Goal: Task Accomplishment & Management: Manage account settings

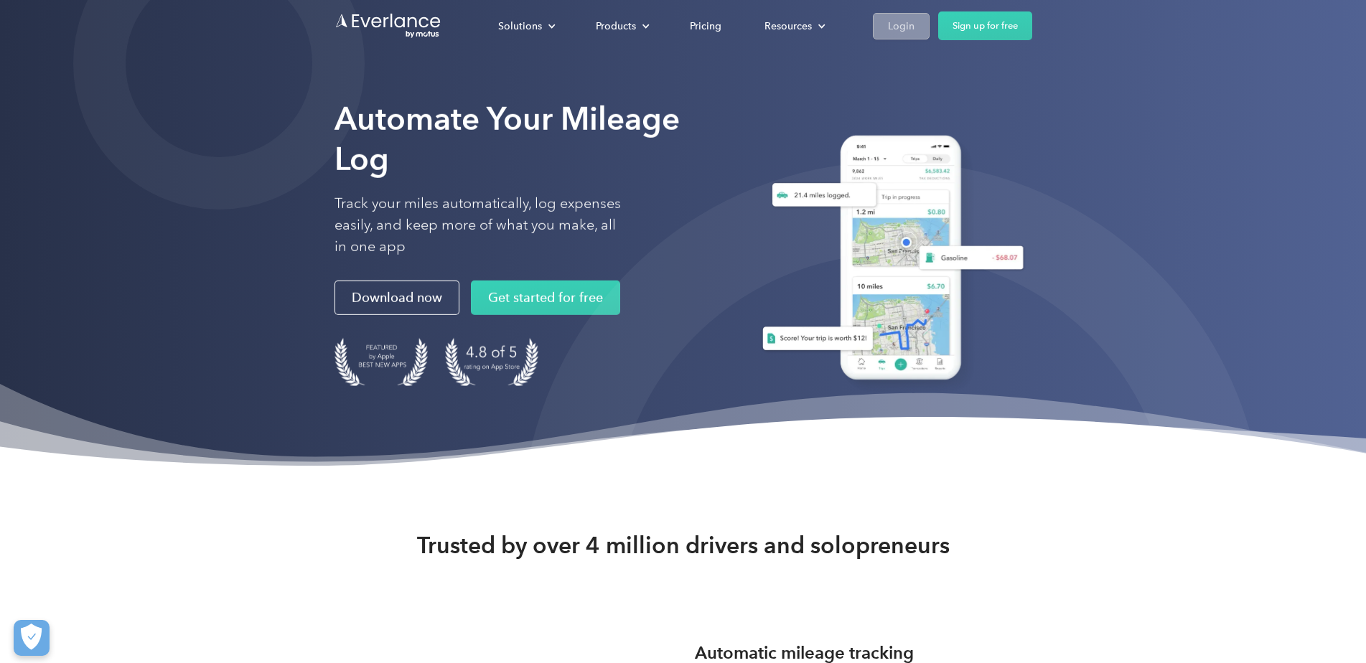
click at [915, 24] on div "Login" at bounding box center [901, 26] width 27 height 18
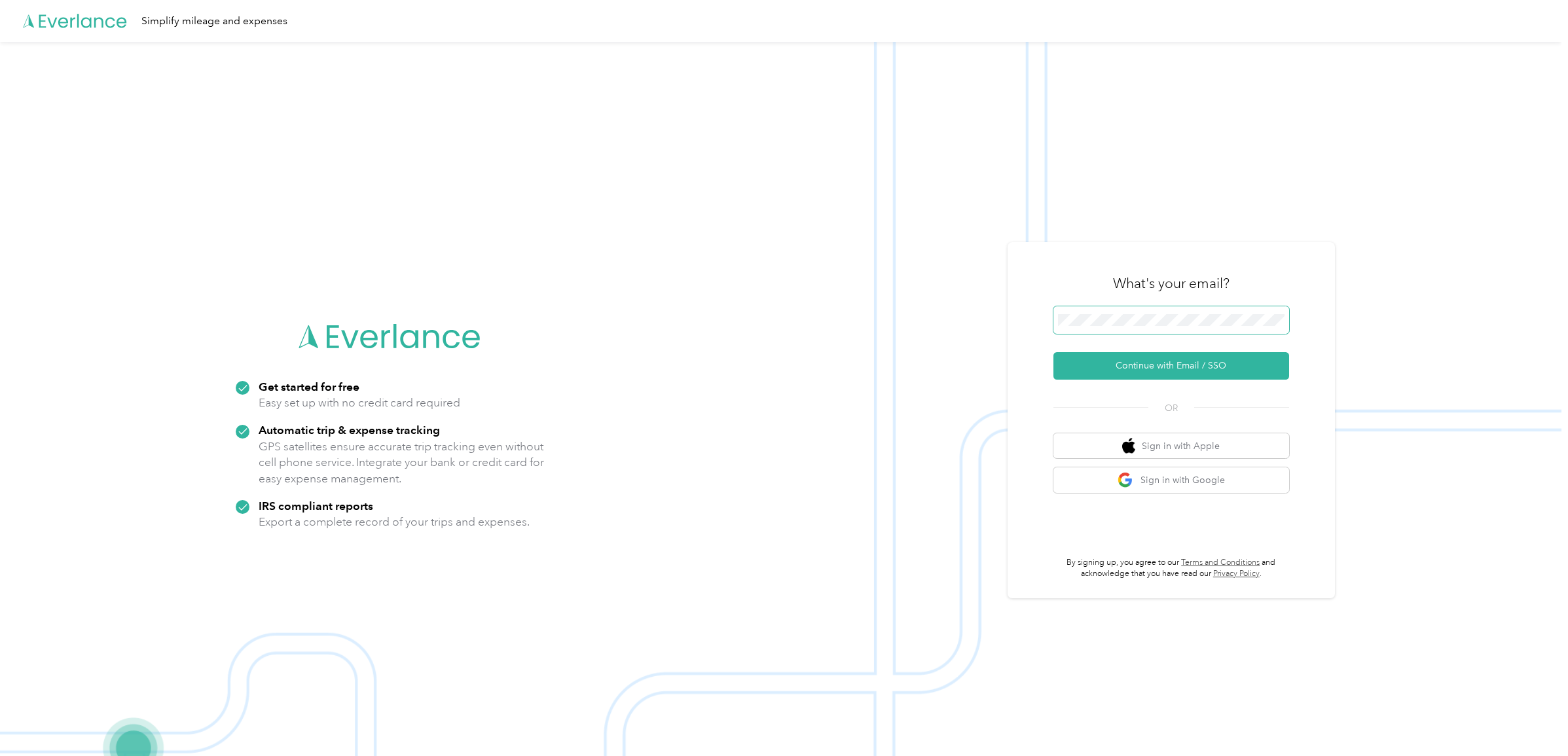
click at [1111, 311] on span at bounding box center [1171, 320] width 235 height 27
click at [1189, 366] on button "Continue with Email / SSO" at bounding box center [1171, 366] width 235 height 27
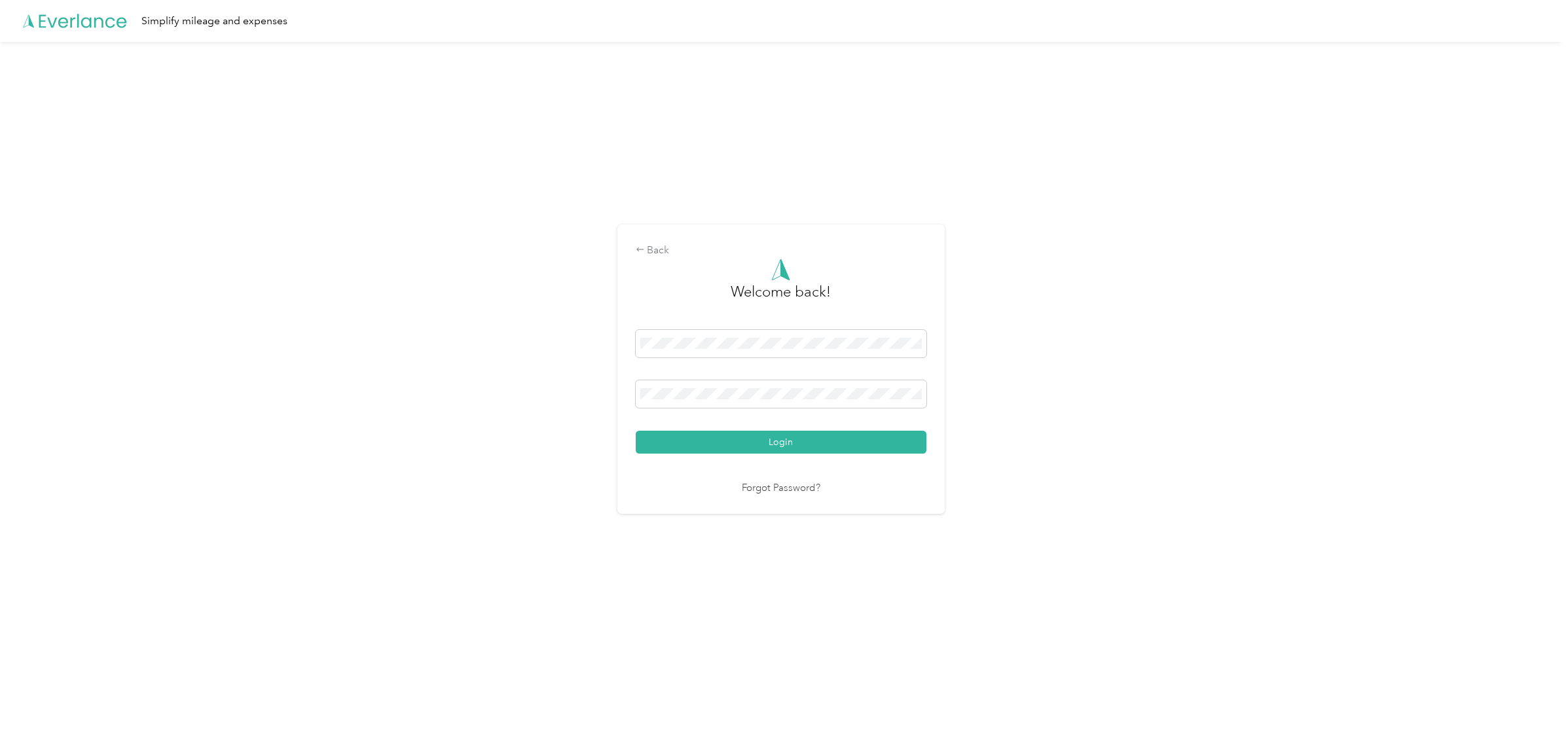
click at [636, 430] on button "Login" at bounding box center [781, 441] width 291 height 23
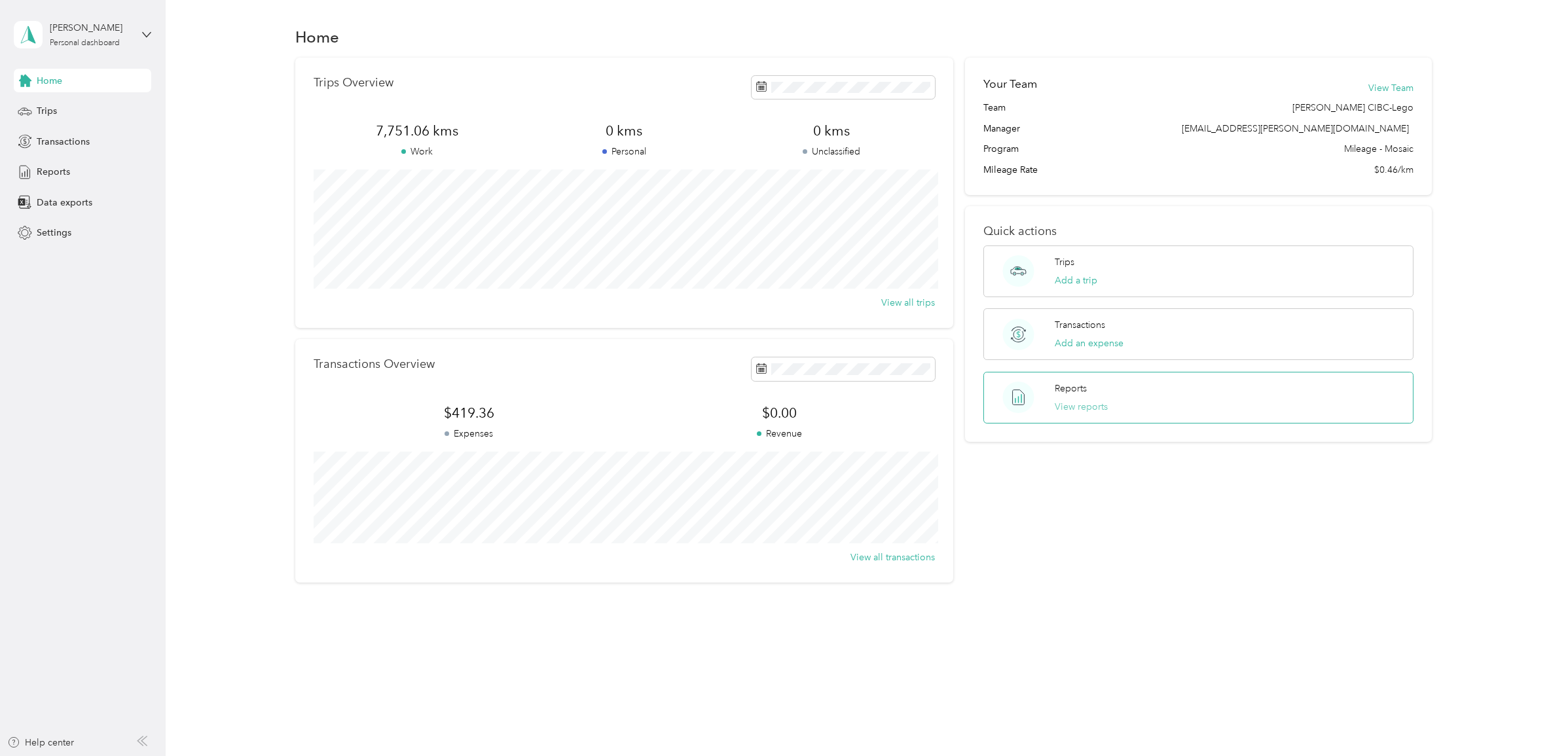
click at [1106, 404] on button "View reports" at bounding box center [1082, 407] width 53 height 14
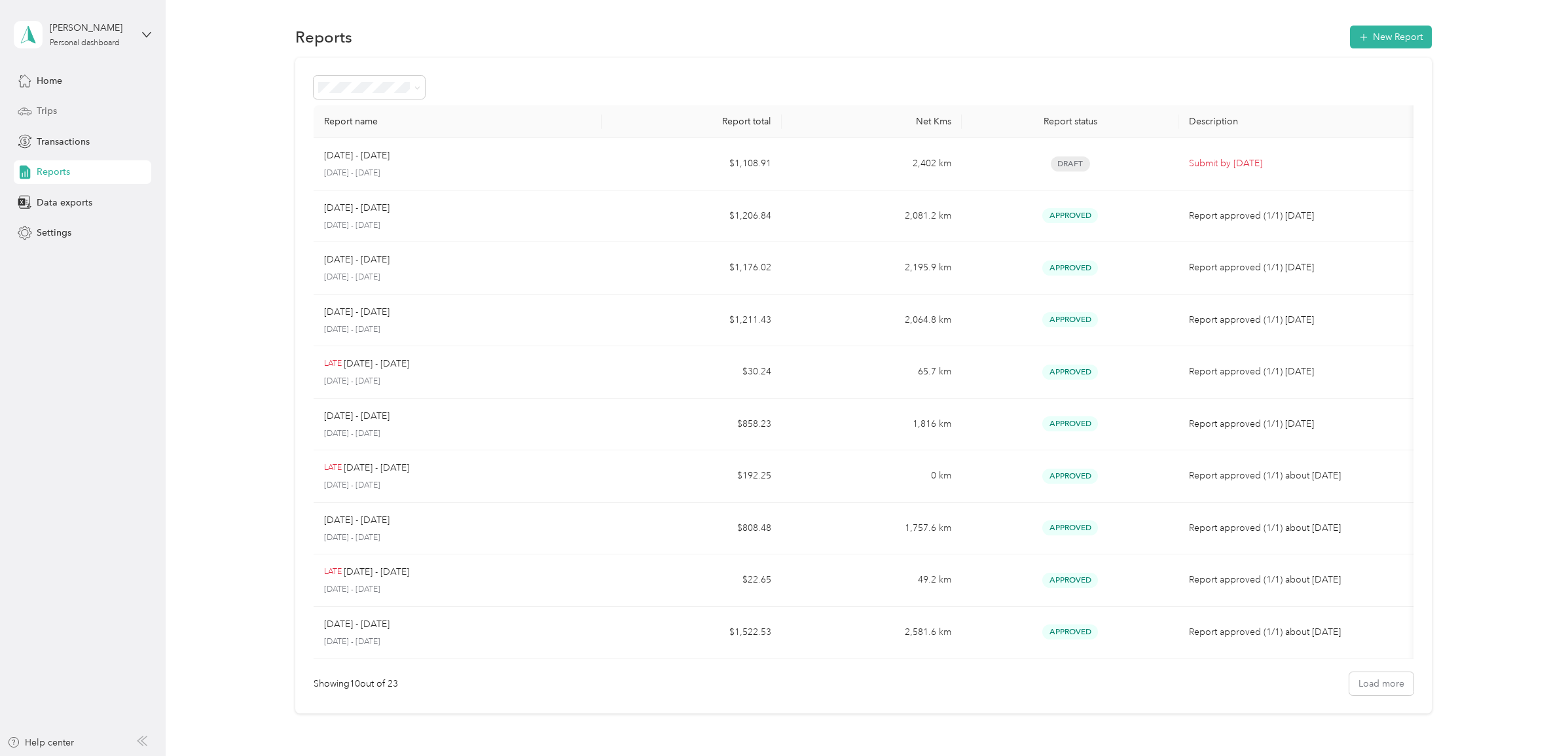
click at [47, 106] on span "Trips" at bounding box center [47, 110] width 20 height 14
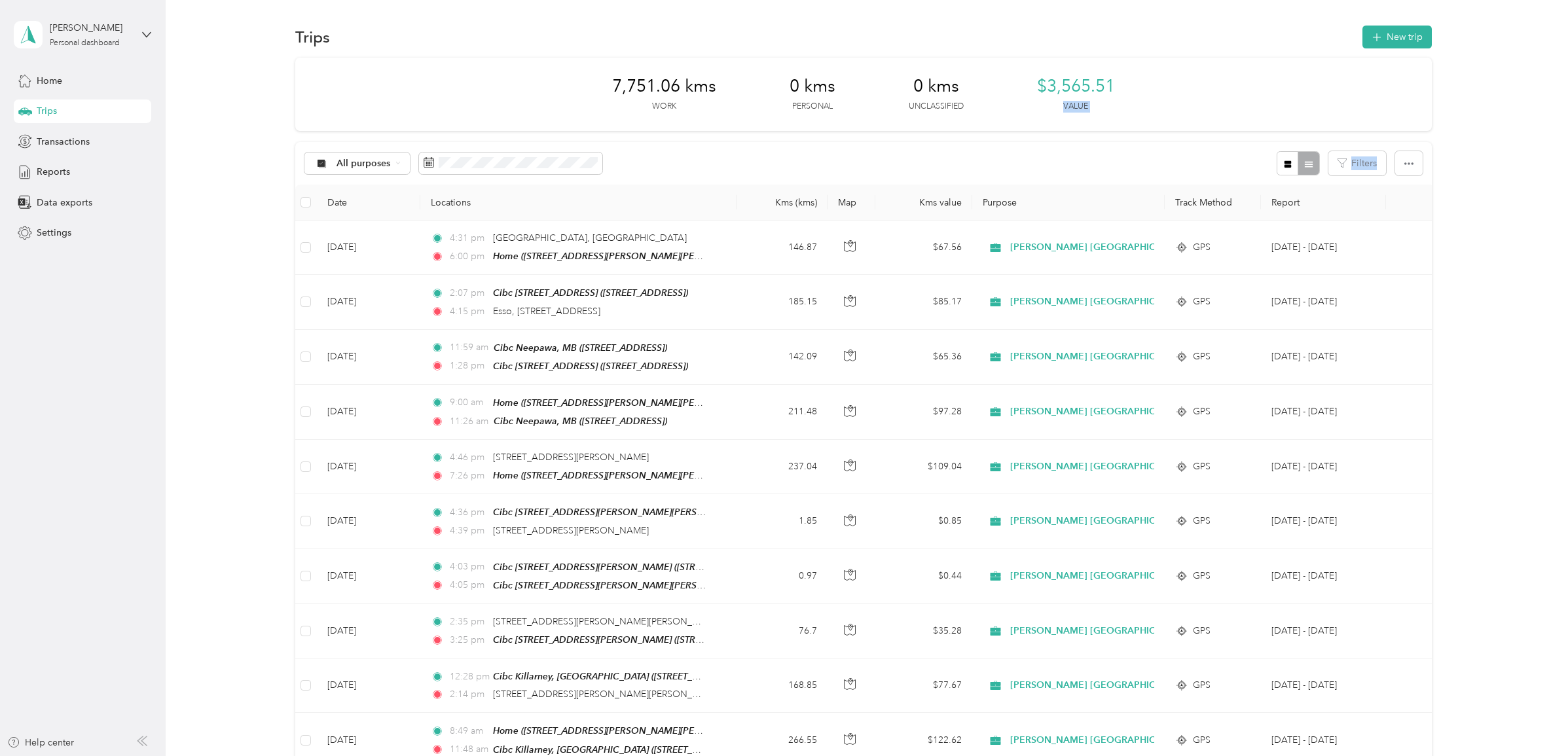
drag, startPoint x: 1563, startPoint y: 59, endPoint x: 1563, endPoint y: 196, distance: 137.0
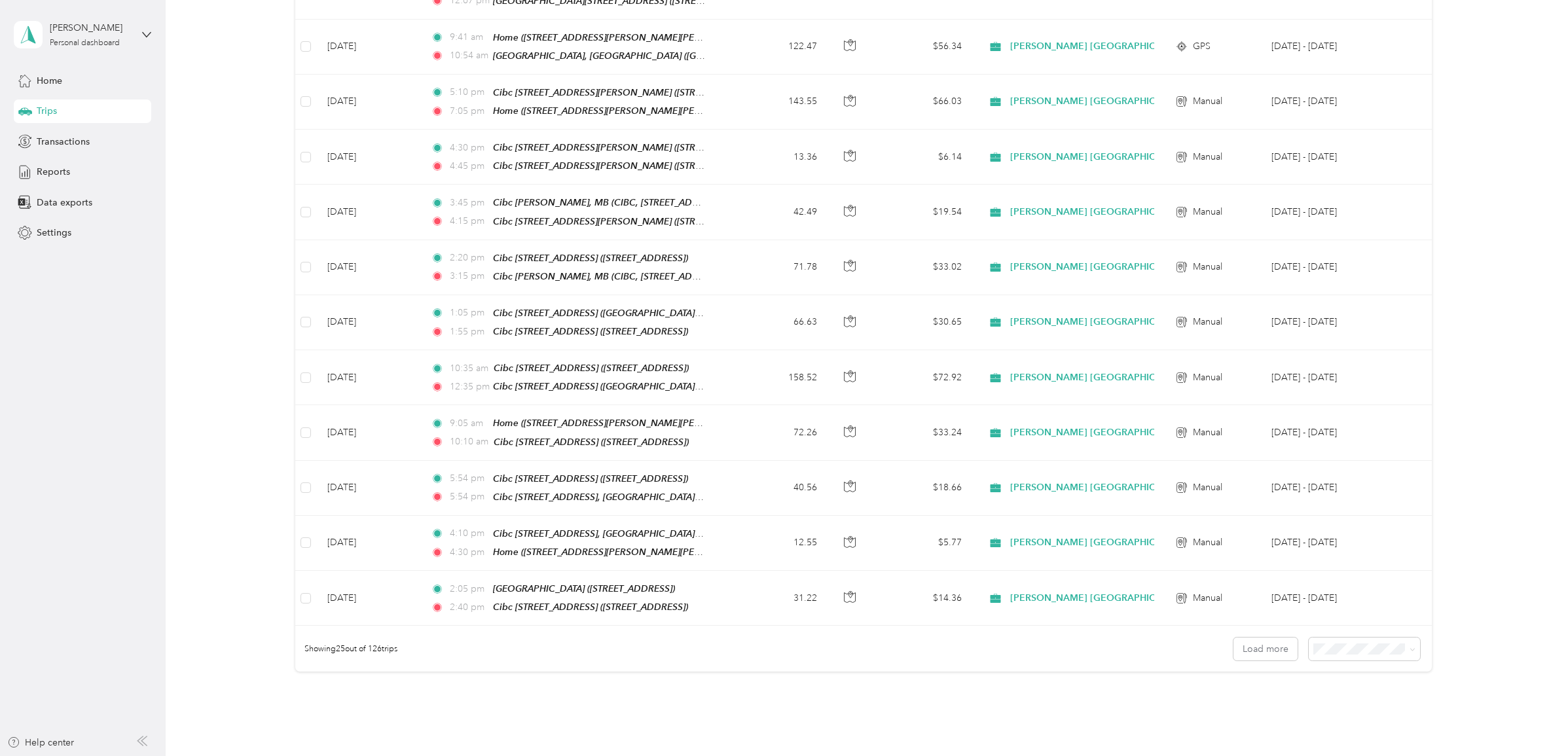
scroll to position [1041, 0]
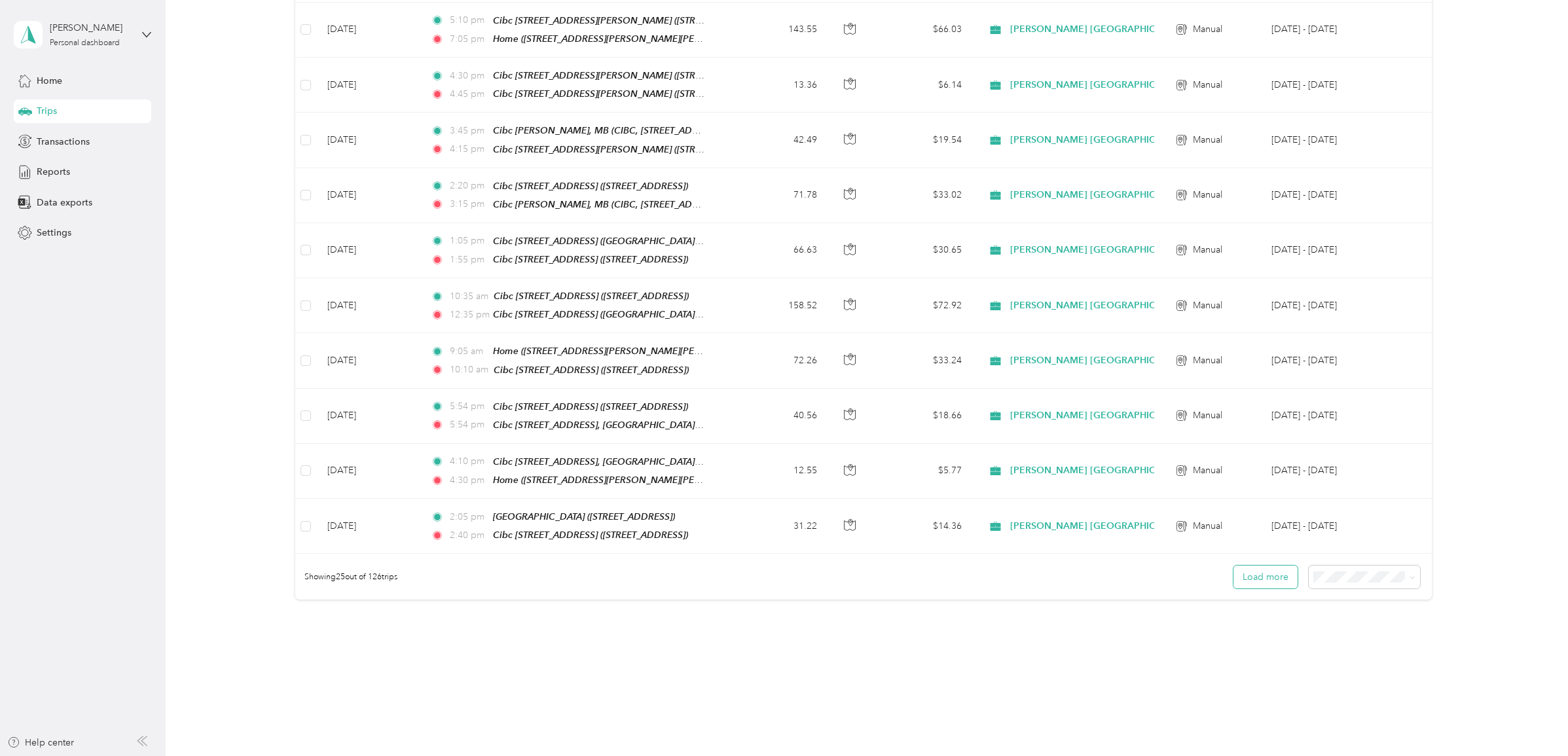
click at [1256, 565] on button "Load more" at bounding box center [1266, 576] width 64 height 23
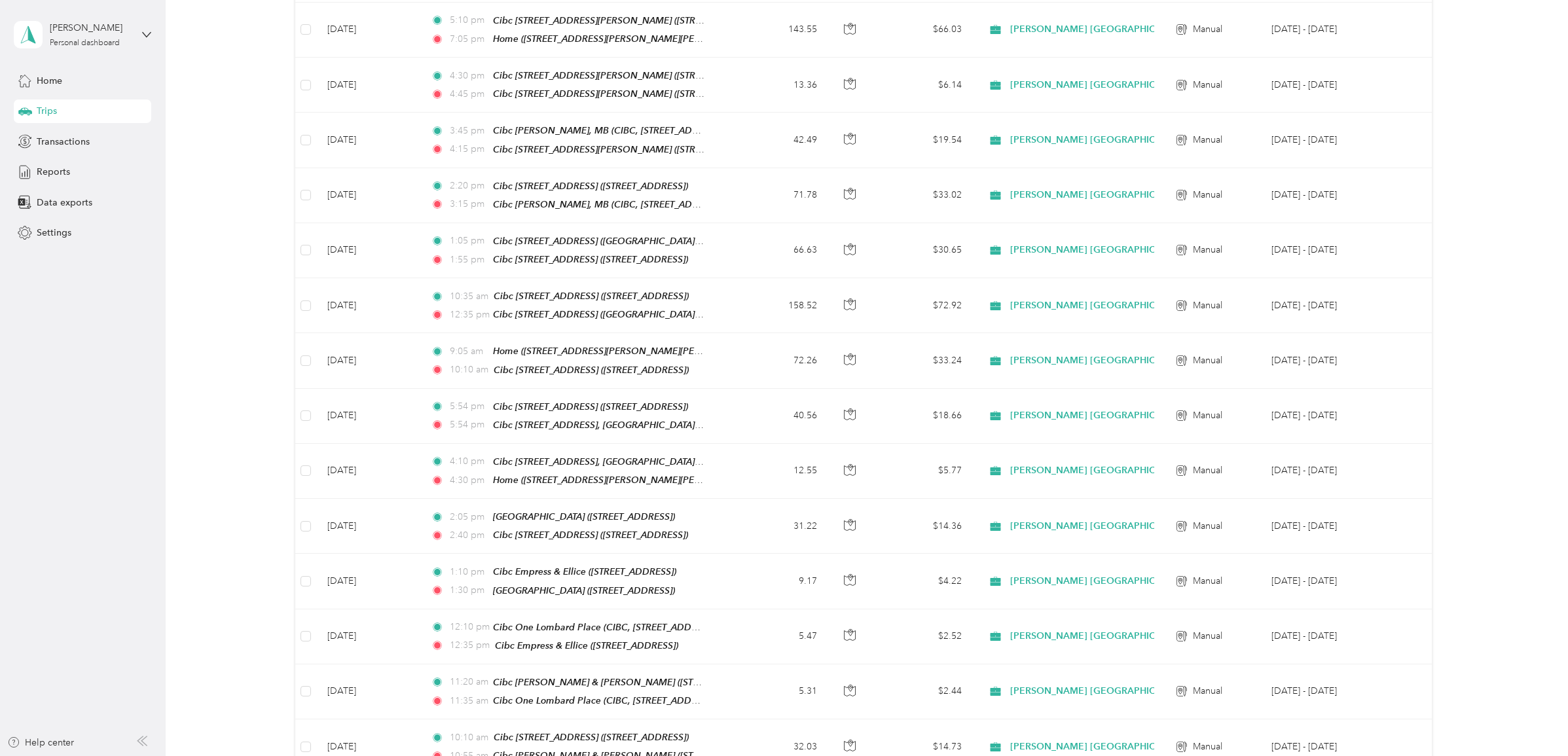
drag, startPoint x: 1563, startPoint y: 362, endPoint x: 1567, endPoint y: 408, distance: 46.2
click at [1562, 408] on div "Trips New trip 7,751.06 kms Work 0 kms Personal 0 kms Unclassified $3,565.51 Va…" at bounding box center [864, 378] width 1397 height 756
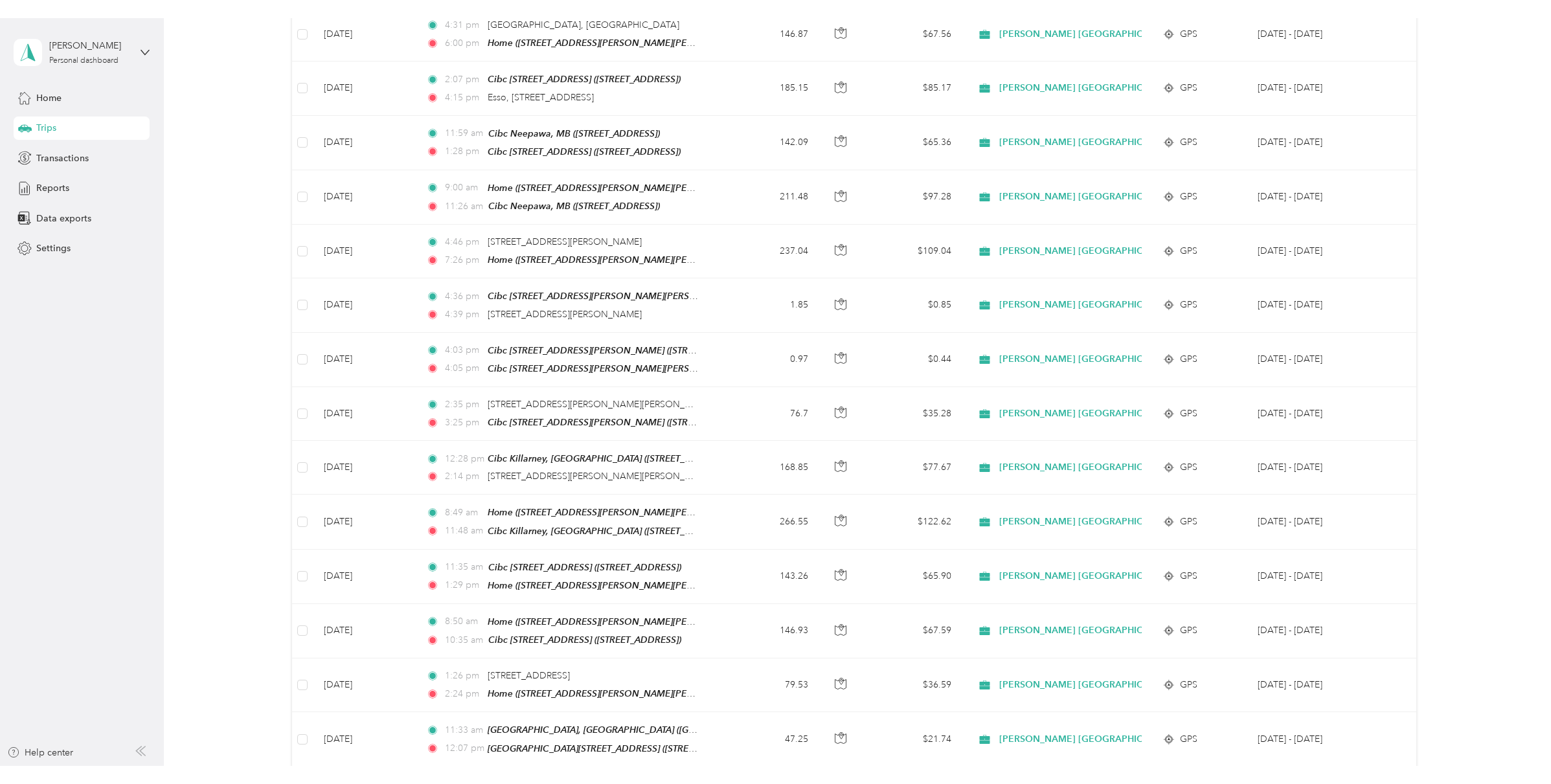
scroll to position [0, 0]
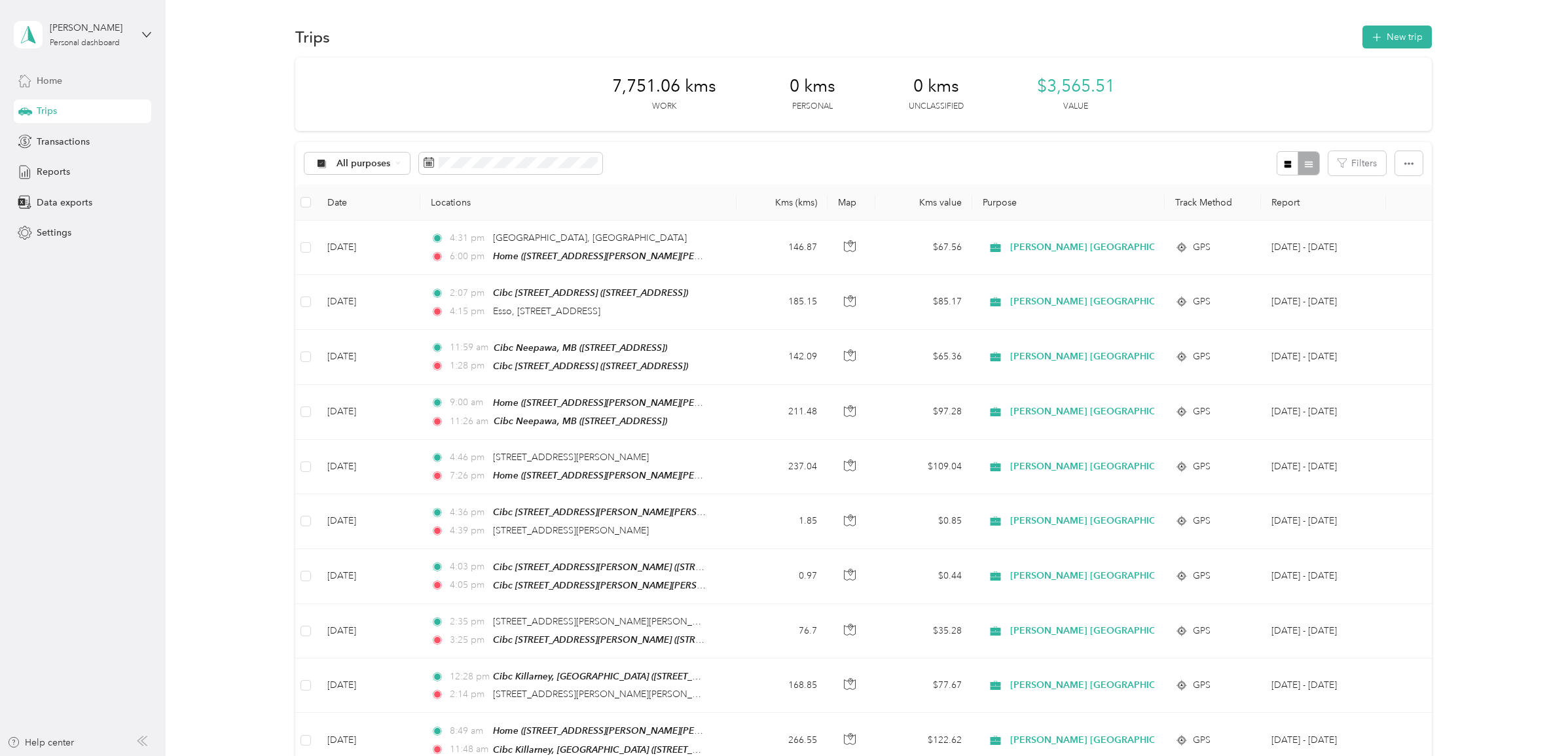
click at [50, 76] on span "Home" at bounding box center [49, 80] width 26 height 14
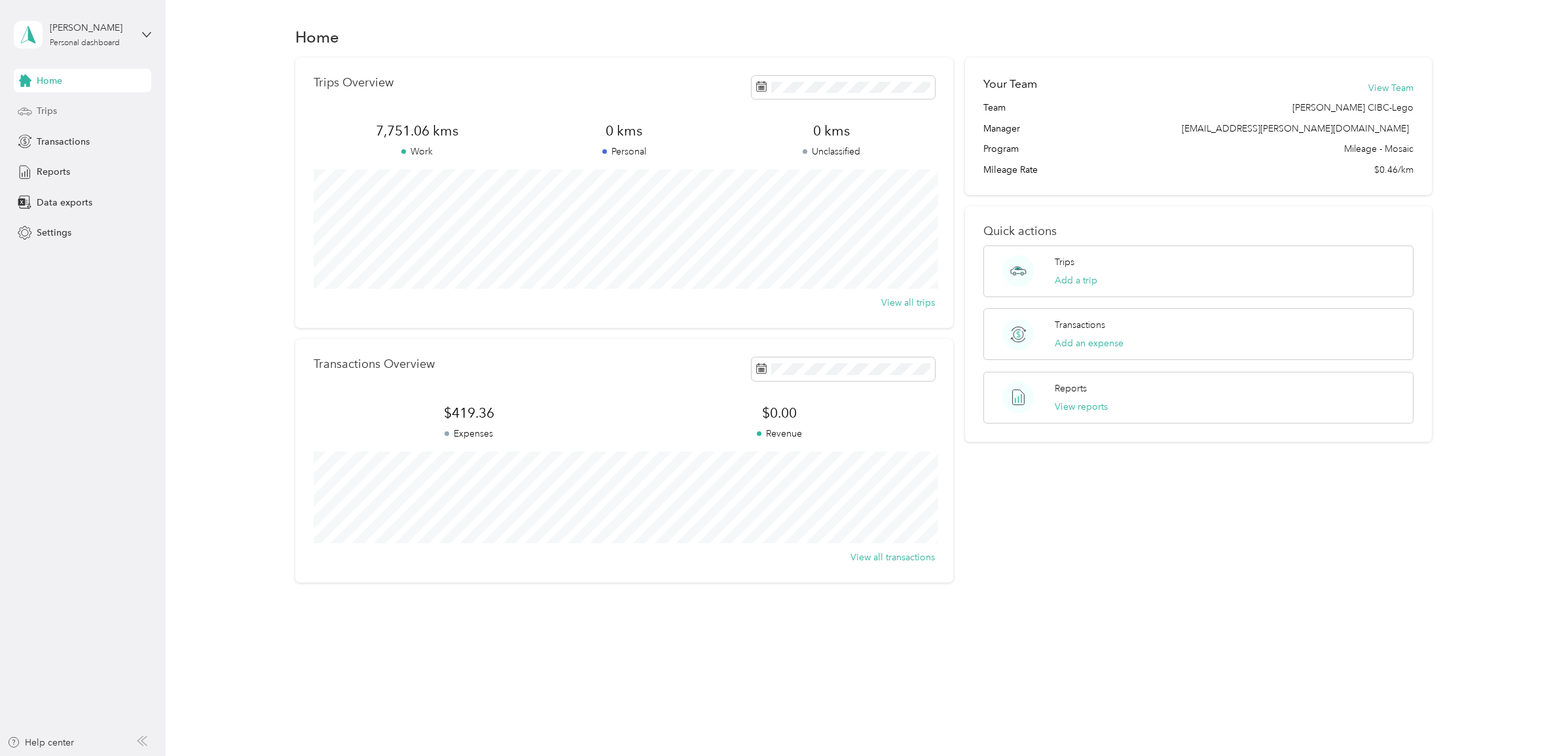
click at [43, 106] on span "Trips" at bounding box center [47, 110] width 20 height 14
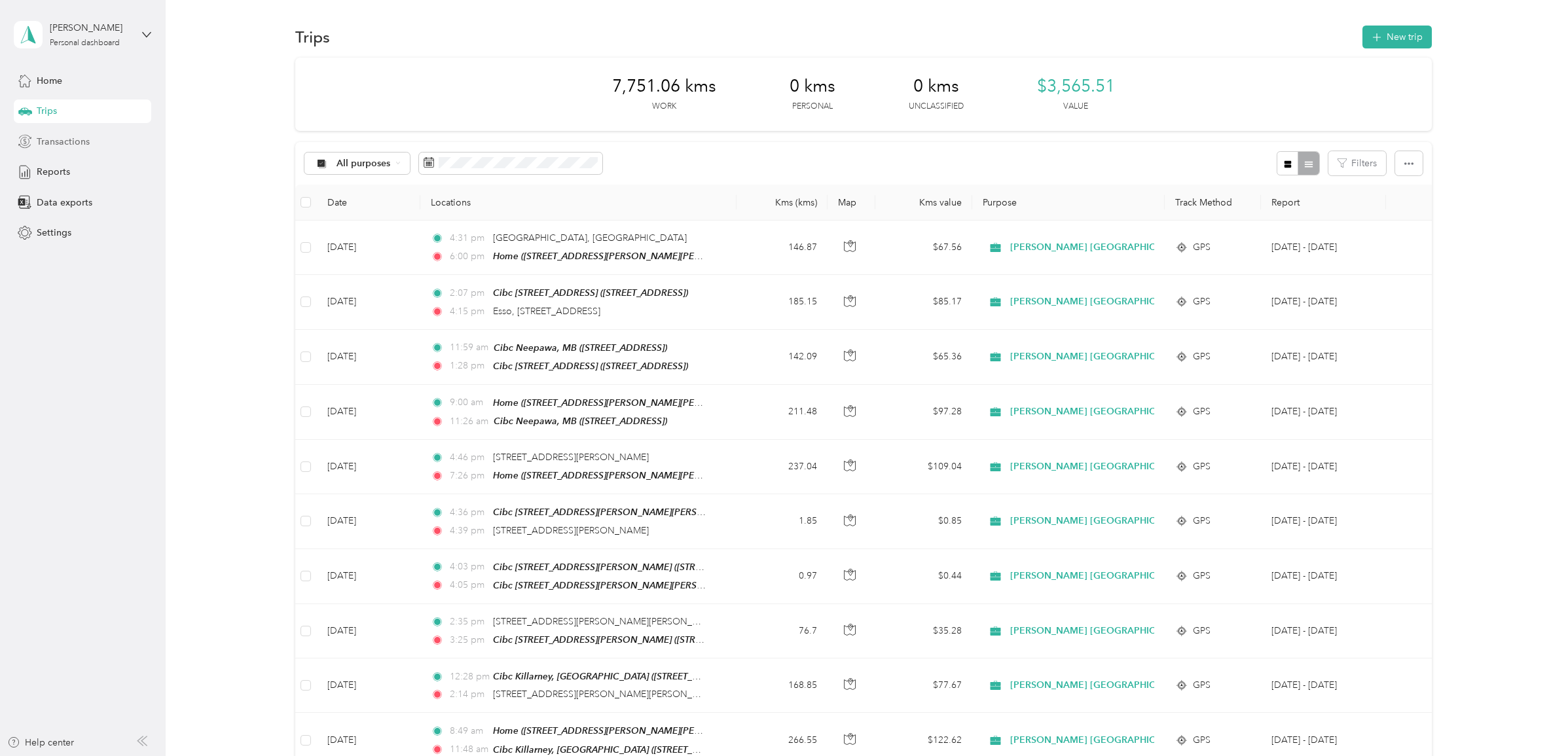
click at [41, 138] on span "Transactions" at bounding box center [63, 141] width 53 height 14
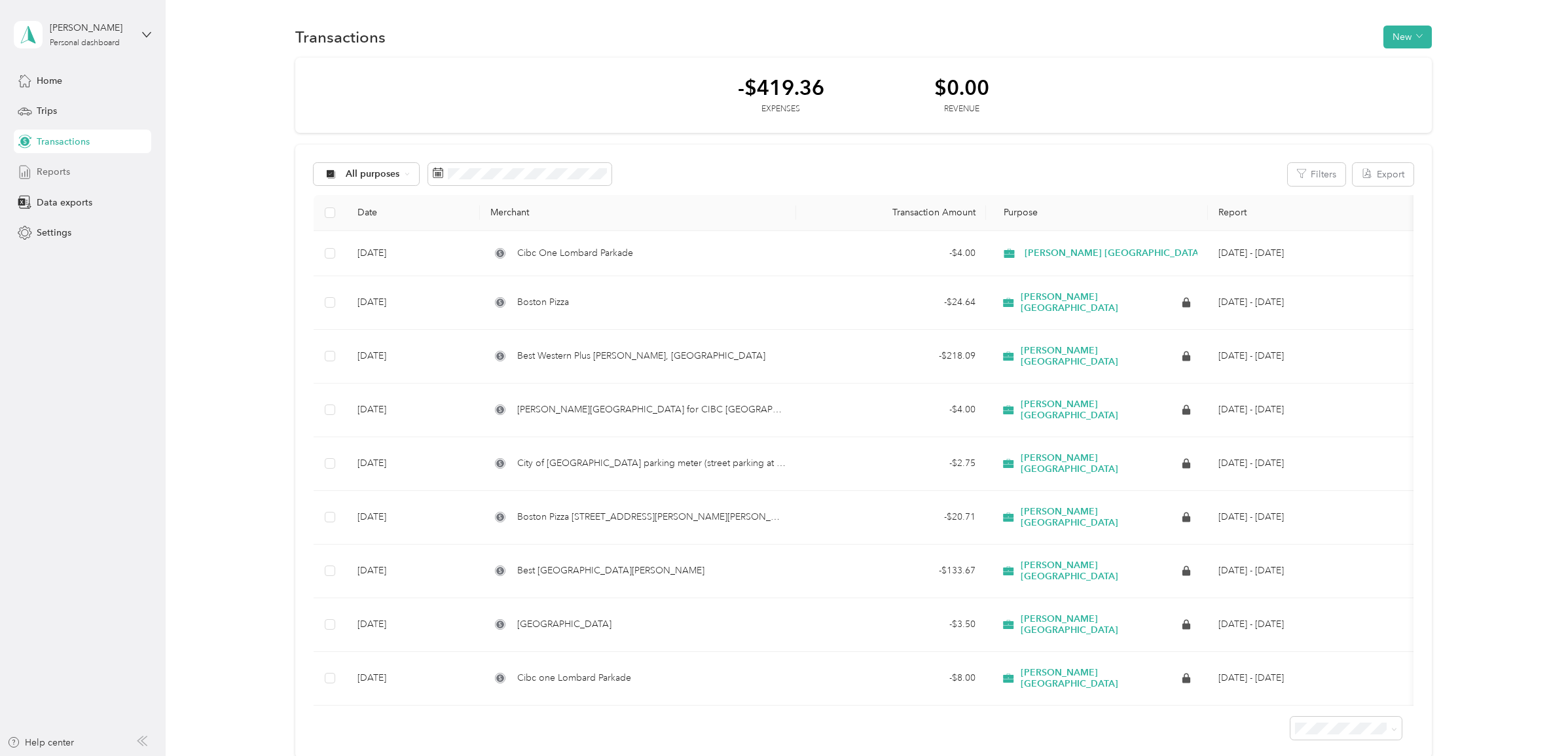
click at [52, 168] on span "Reports" at bounding box center [53, 171] width 34 height 14
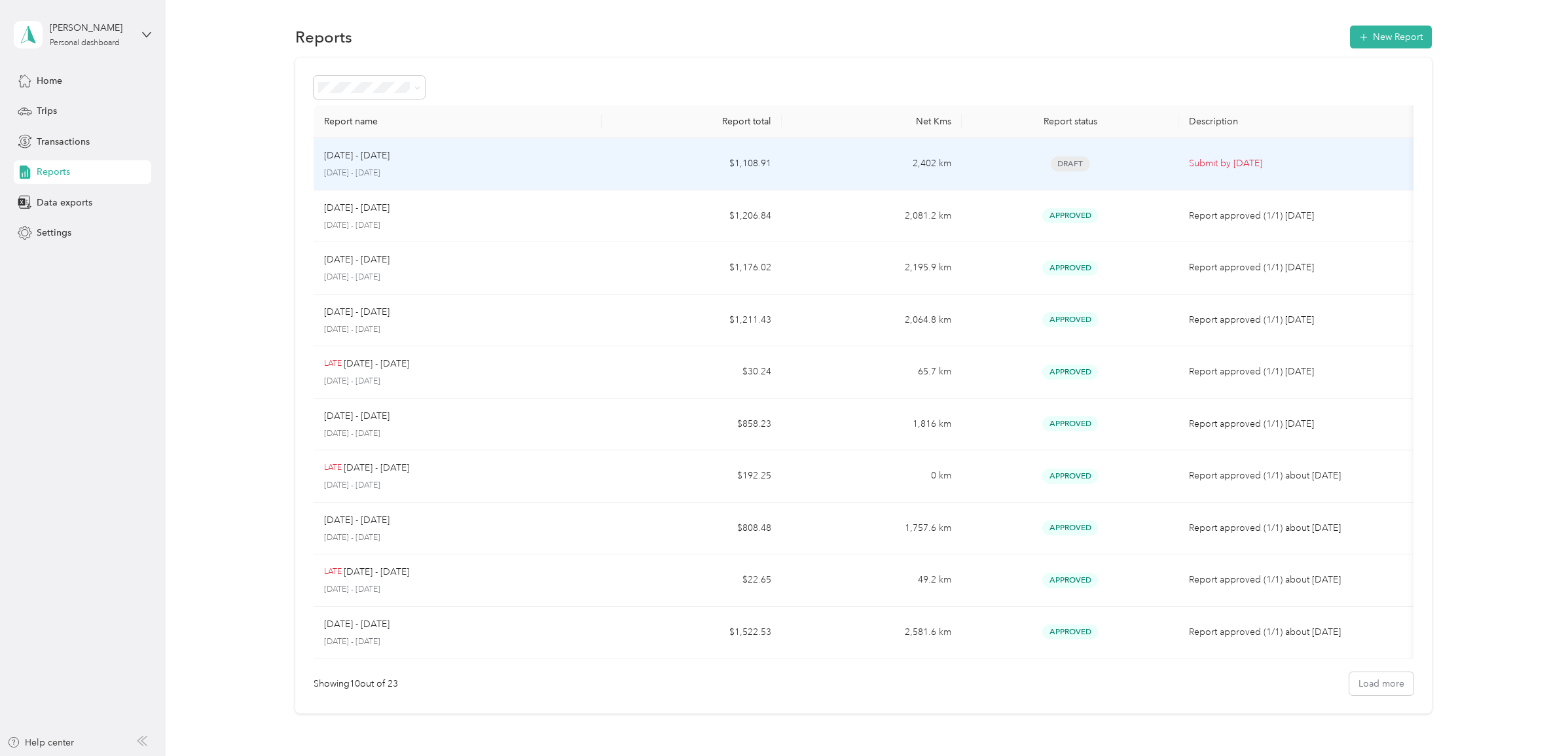
click at [1202, 159] on p "Submit by Sep. 2, 2025" at bounding box center [1299, 164] width 220 height 15
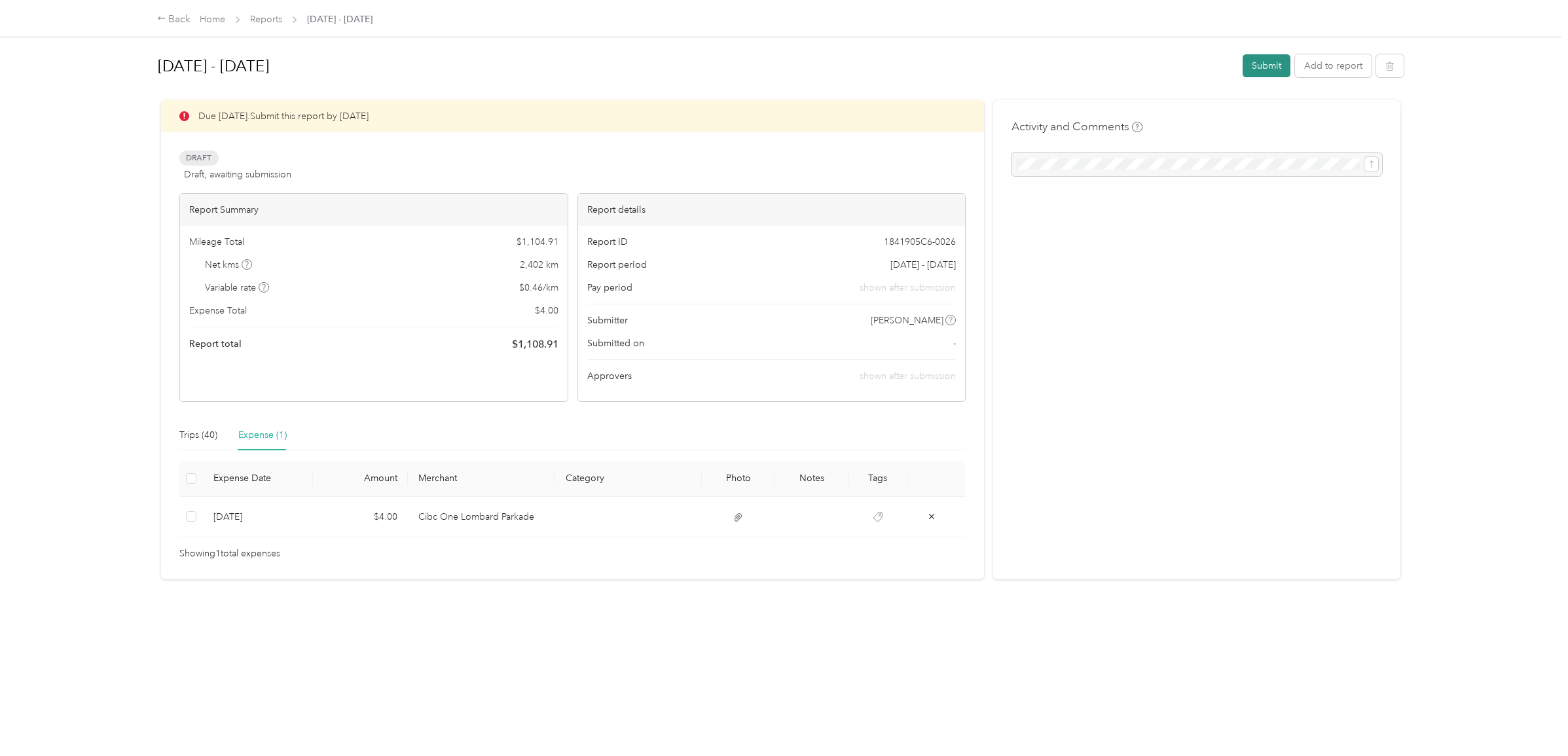
click at [1272, 57] on button "Submit" at bounding box center [1267, 66] width 47 height 23
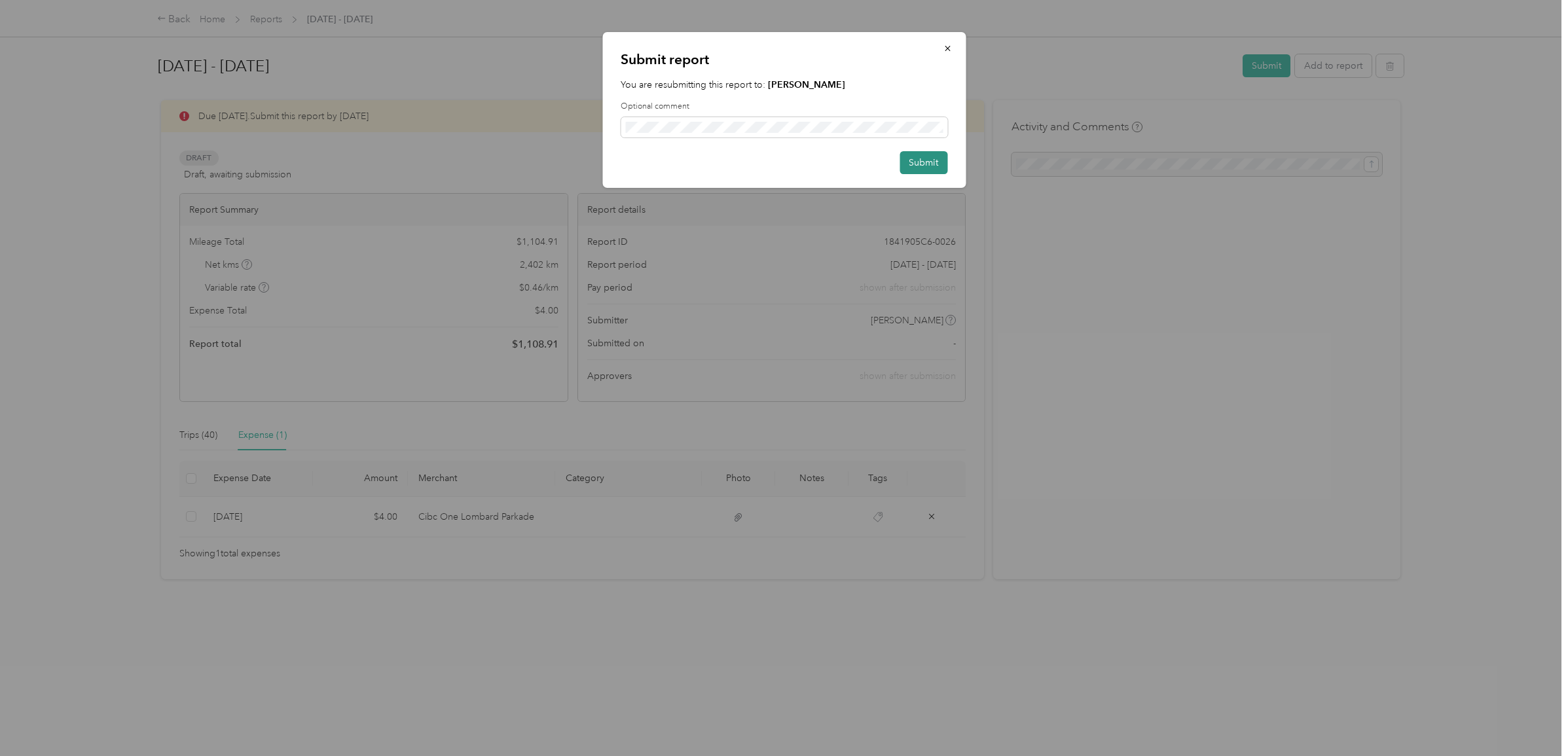
click at [934, 161] on button "Submit" at bounding box center [923, 162] width 47 height 23
